Goal: Check status: Check status

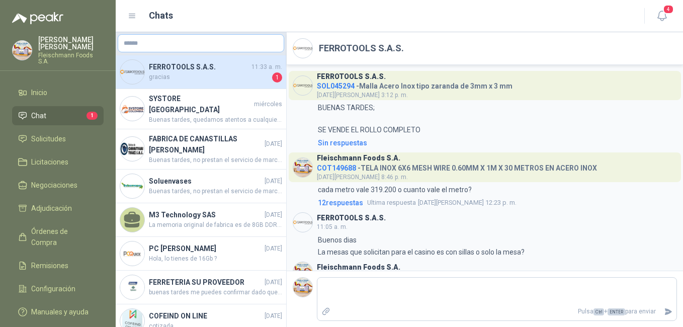
scroll to position [67, 0]
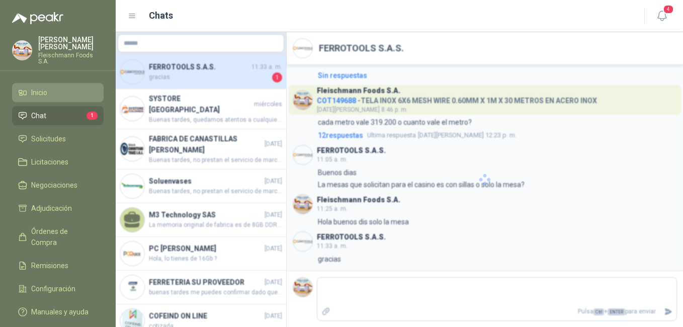
click at [63, 83] on link "Inicio" at bounding box center [58, 92] width 92 height 19
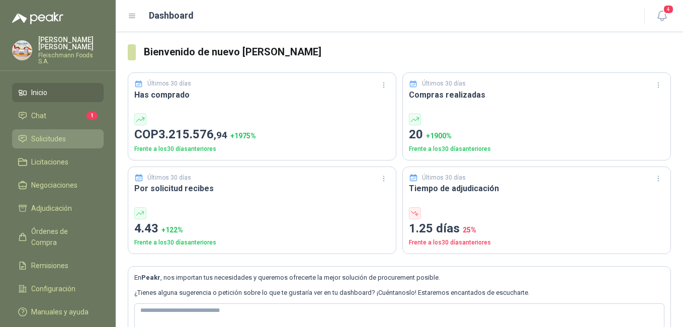
click at [52, 133] on span "Solicitudes" at bounding box center [48, 138] width 35 height 11
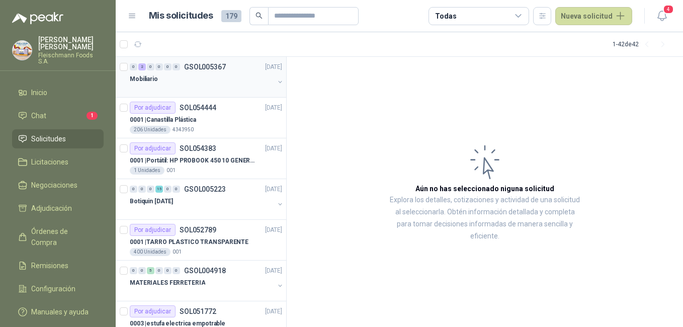
click at [211, 77] on div "Mobiliario" at bounding box center [202, 79] width 144 height 12
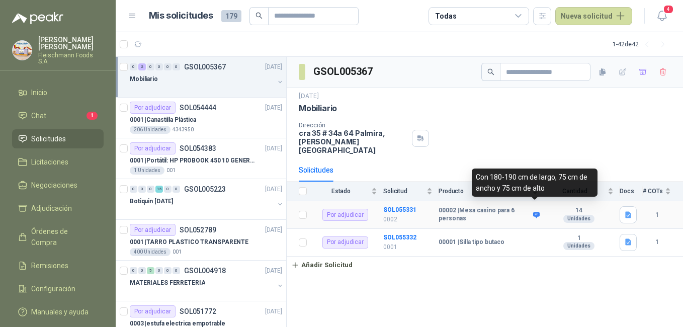
click at [536, 212] on icon at bounding box center [536, 215] width 7 height 6
click at [534, 212] on icon at bounding box center [536, 215] width 7 height 6
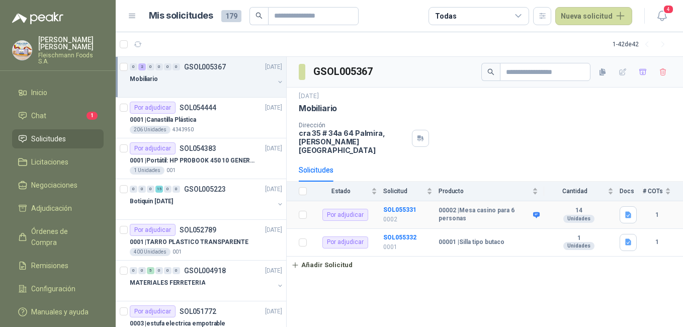
click at [449, 207] on b "00002 | [GEOGRAPHIC_DATA] para 6 personas" at bounding box center [485, 215] width 92 height 16
click at [396, 206] on b "SOL055331" at bounding box center [399, 209] width 33 height 7
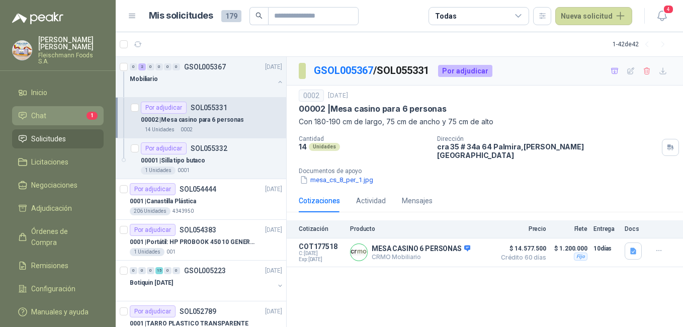
click at [57, 110] on li "Chat 1" at bounding box center [57, 115] width 79 height 11
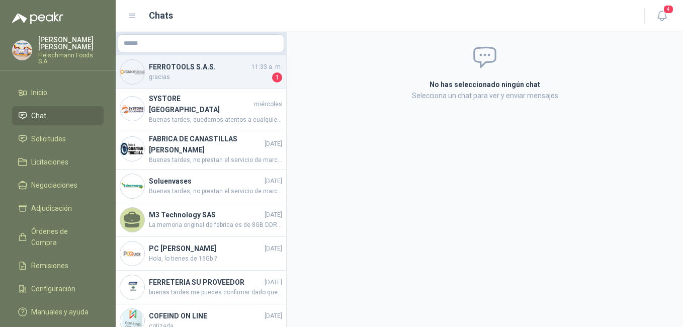
click at [237, 64] on h4 "FERROTOOLS S.A.S." at bounding box center [199, 66] width 101 height 11
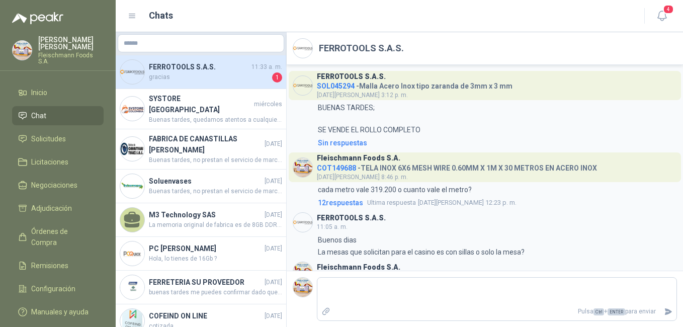
scroll to position [67, 0]
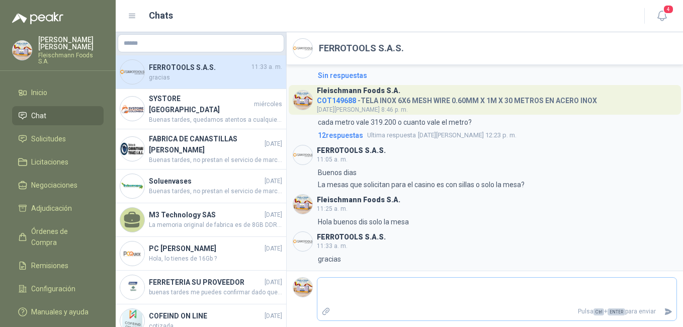
click at [384, 296] on textarea at bounding box center [496, 291] width 359 height 23
click at [77, 133] on li "Solicitudes" at bounding box center [57, 138] width 79 height 11
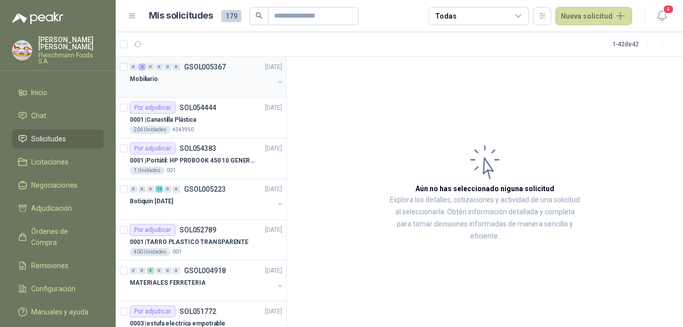
click at [192, 77] on div "Mobiliario" at bounding box center [202, 79] width 144 height 12
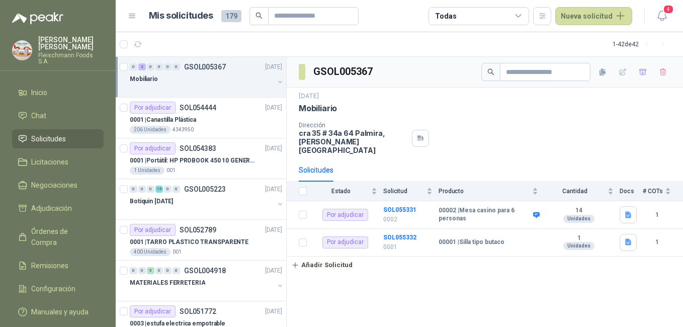
click at [406, 307] on div "GSOL005367 [DATE] Mobiliario Dirección [STREET_ADDRESS][PERSON_NAME][PERSON_NAM…" at bounding box center [485, 192] width 396 height 271
click at [409, 206] on b "SOL055331" at bounding box center [399, 209] width 33 height 7
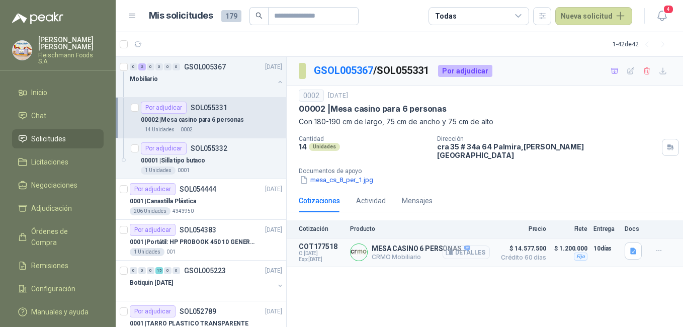
click at [471, 246] on button "Detalles" at bounding box center [466, 253] width 47 height 14
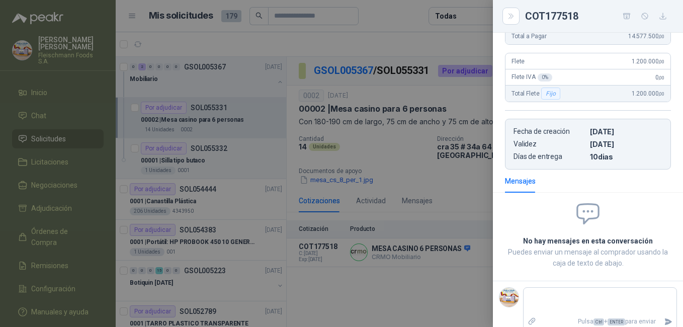
scroll to position [258, 0]
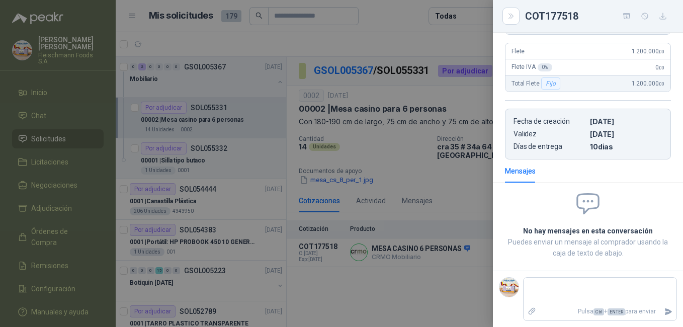
click at [404, 209] on div at bounding box center [341, 163] width 683 height 327
